Goal: Purchase product/service

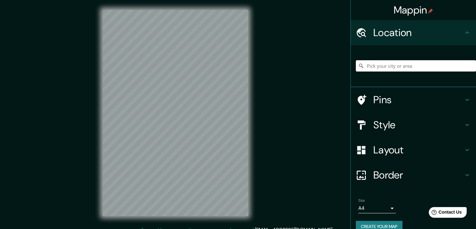
click at [426, 33] on h4 "Location" at bounding box center [419, 32] width 90 height 13
click at [422, 65] on input "Pick your city or area" at bounding box center [416, 65] width 120 height 11
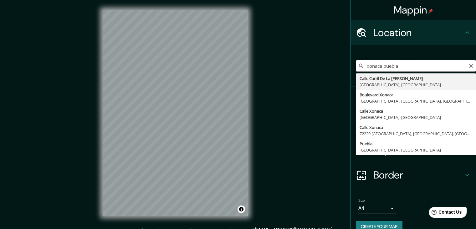
click at [373, 66] on input "xonaca puebla" at bounding box center [416, 65] width 120 height 11
drag, startPoint x: 420, startPoint y: 65, endPoint x: 326, endPoint y: 84, distance: 95.1
click at [326, 84] on div "Mappin Location [GEOGRAPHIC_DATA] [GEOGRAPHIC_DATA] [GEOGRAPHIC_DATA][PERSON_NA…" at bounding box center [238, 118] width 476 height 236
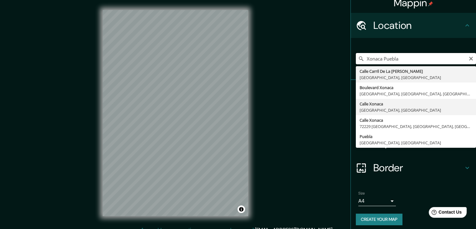
scroll to position [11, 0]
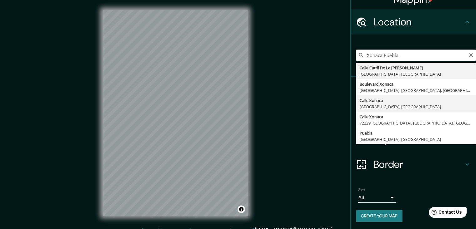
type input "[GEOGRAPHIC_DATA], [GEOGRAPHIC_DATA], [GEOGRAPHIC_DATA]"
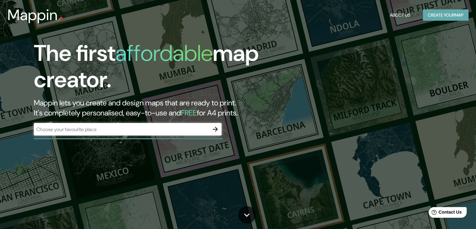
click at [445, 16] on button "Create your map" at bounding box center [446, 15] width 46 height 12
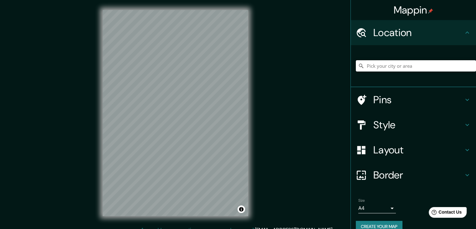
click at [413, 66] on input "Pick your city or area" at bounding box center [416, 65] width 120 height 11
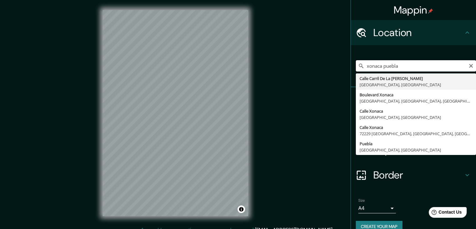
type input "xonaca puebla"
